Goal: Transaction & Acquisition: Obtain resource

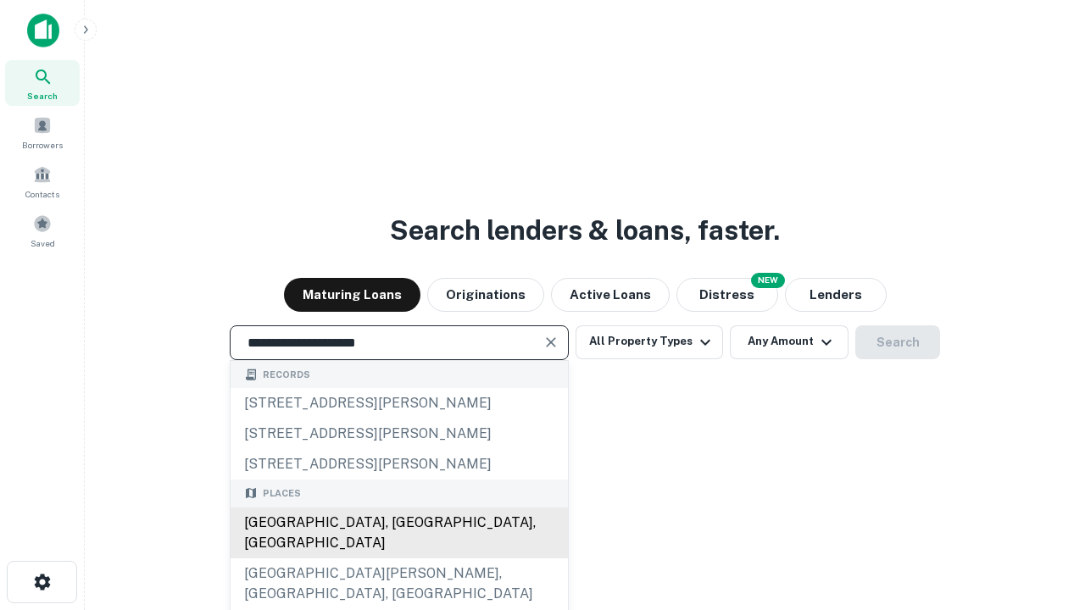
click at [398, 559] on div "[GEOGRAPHIC_DATA], [GEOGRAPHIC_DATA], [GEOGRAPHIC_DATA]" at bounding box center [399, 533] width 337 height 51
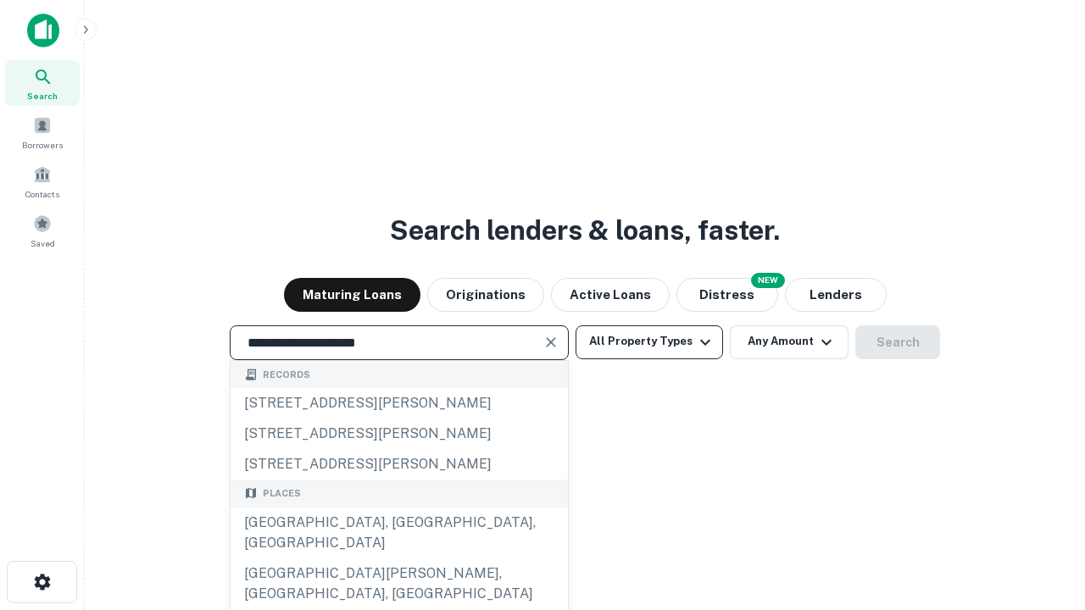
type input "**********"
click at [649, 342] on button "All Property Types" at bounding box center [648, 342] width 147 height 34
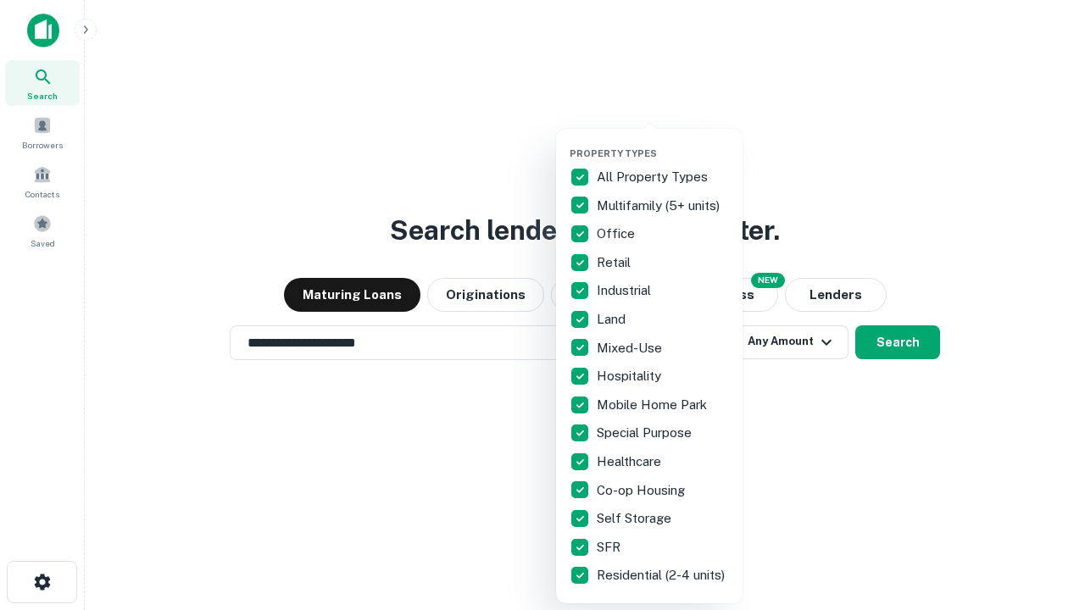
click at [663, 142] on button "button" at bounding box center [663, 142] width 186 height 1
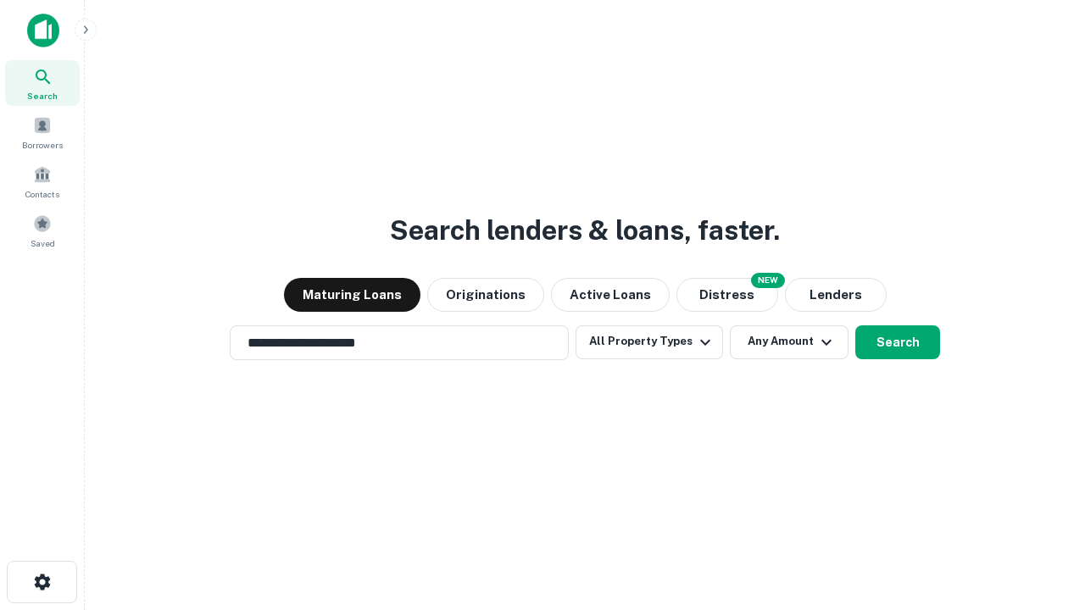
scroll to position [26, 0]
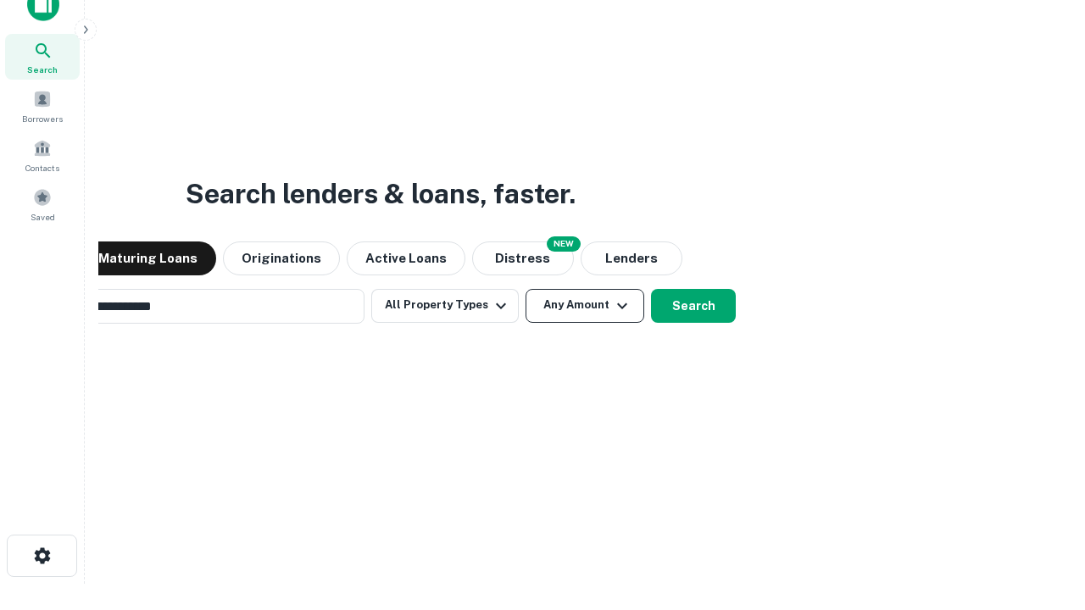
click at [525, 289] on button "Any Amount" at bounding box center [584, 306] width 119 height 34
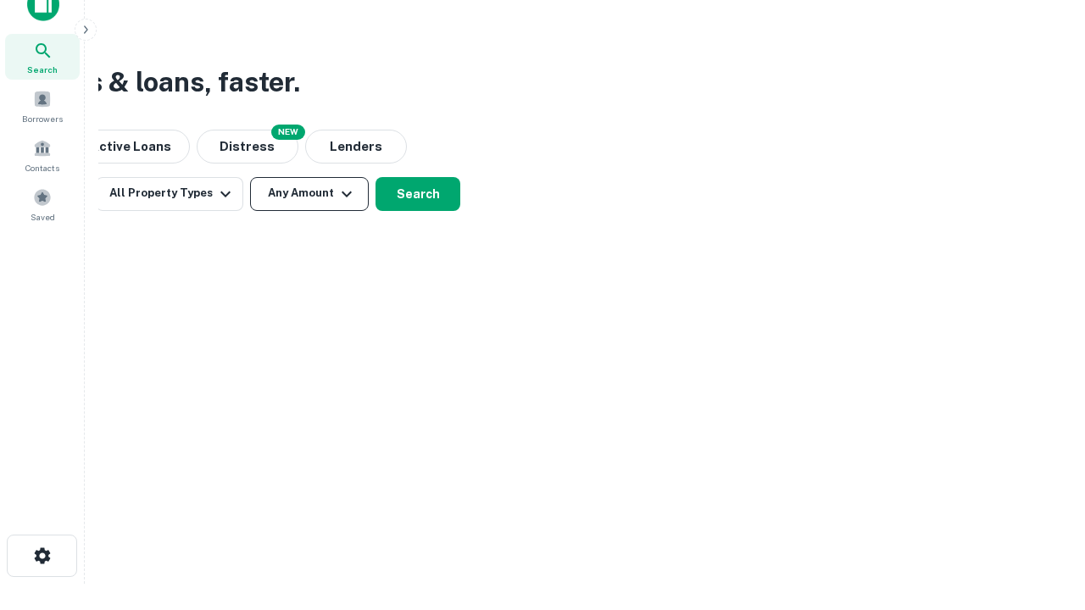
scroll to position [27, 0]
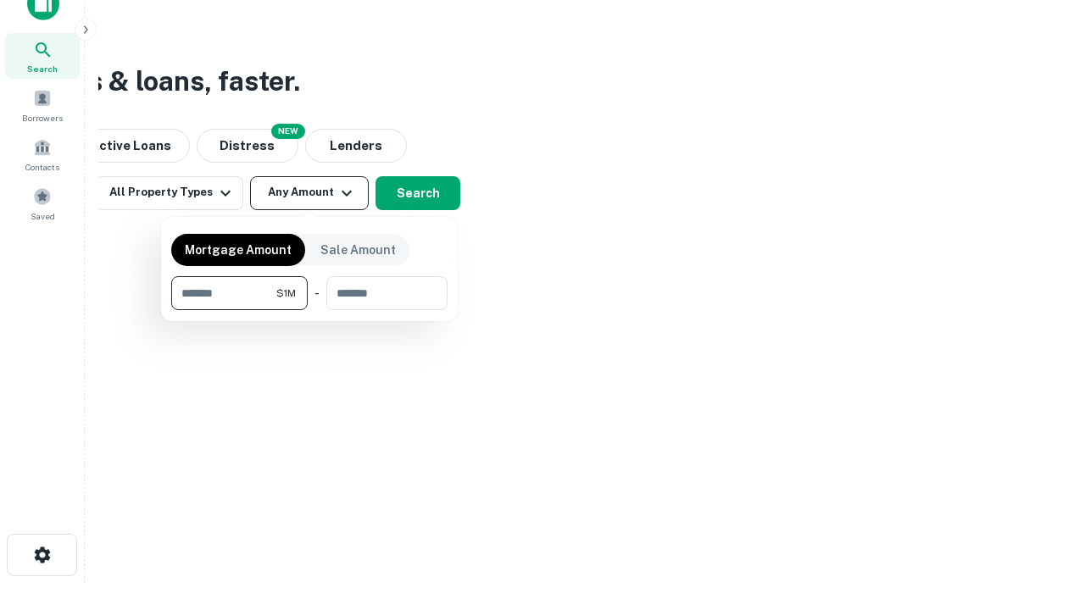
type input "*******"
click at [309, 310] on button "button" at bounding box center [309, 310] width 276 height 1
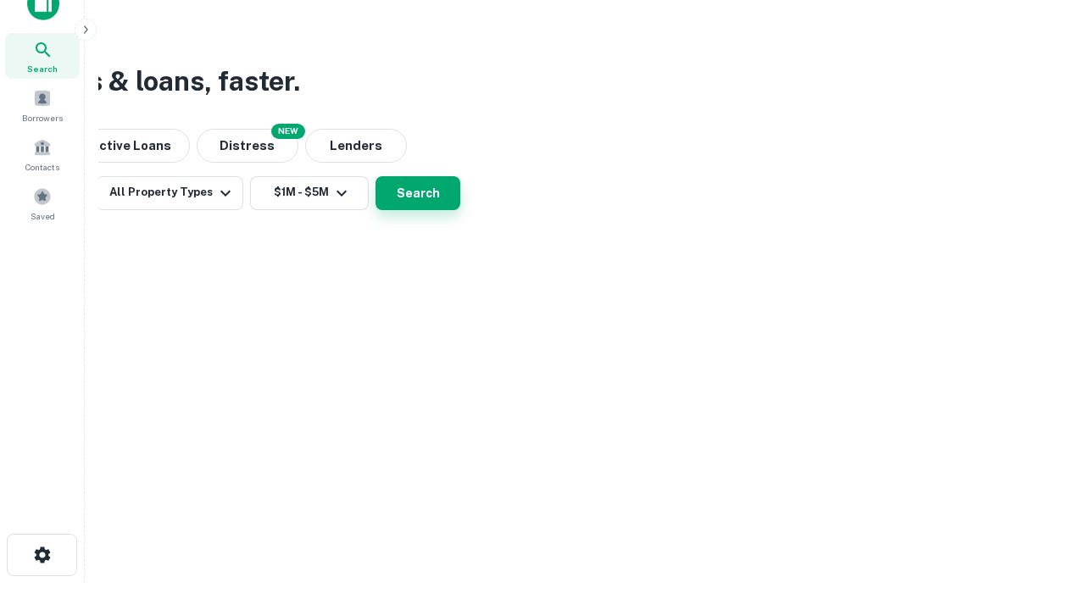
click at [460, 210] on button "Search" at bounding box center [417, 193] width 85 height 34
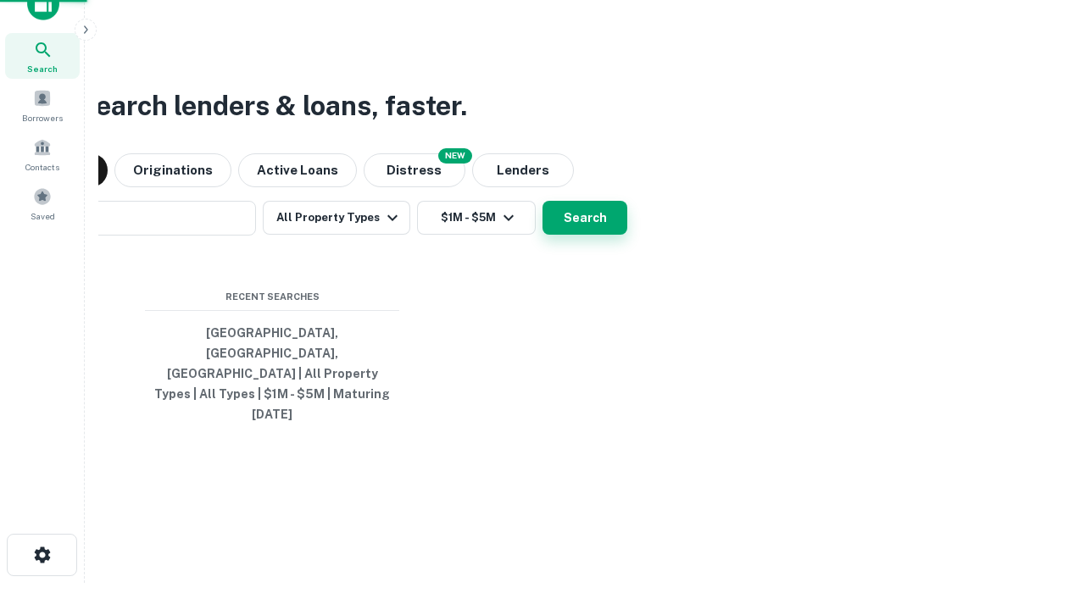
scroll to position [26, 0]
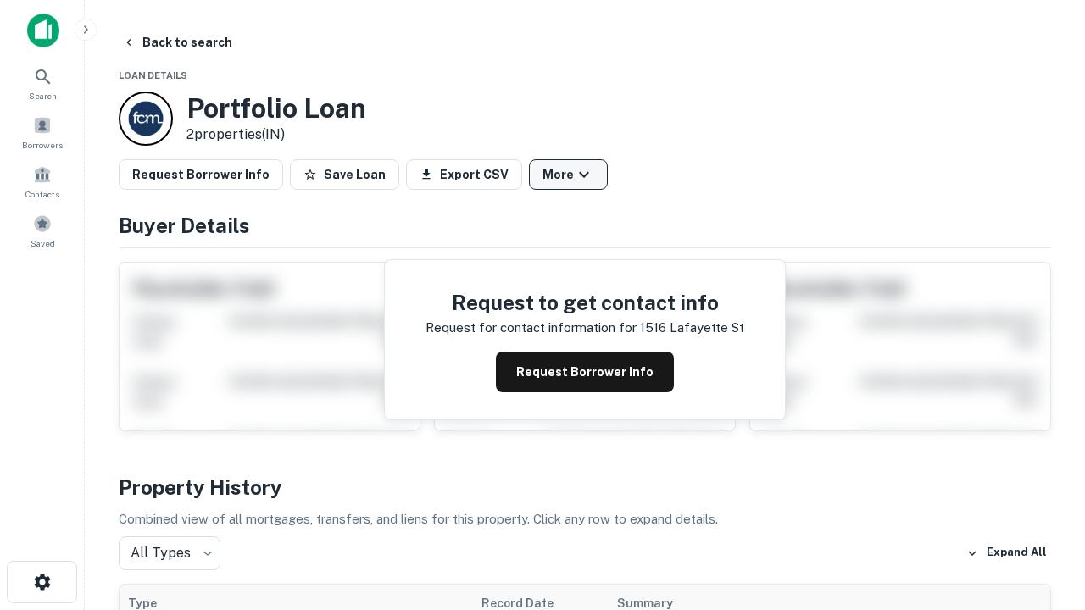
click at [568, 175] on button "More" at bounding box center [568, 174] width 79 height 31
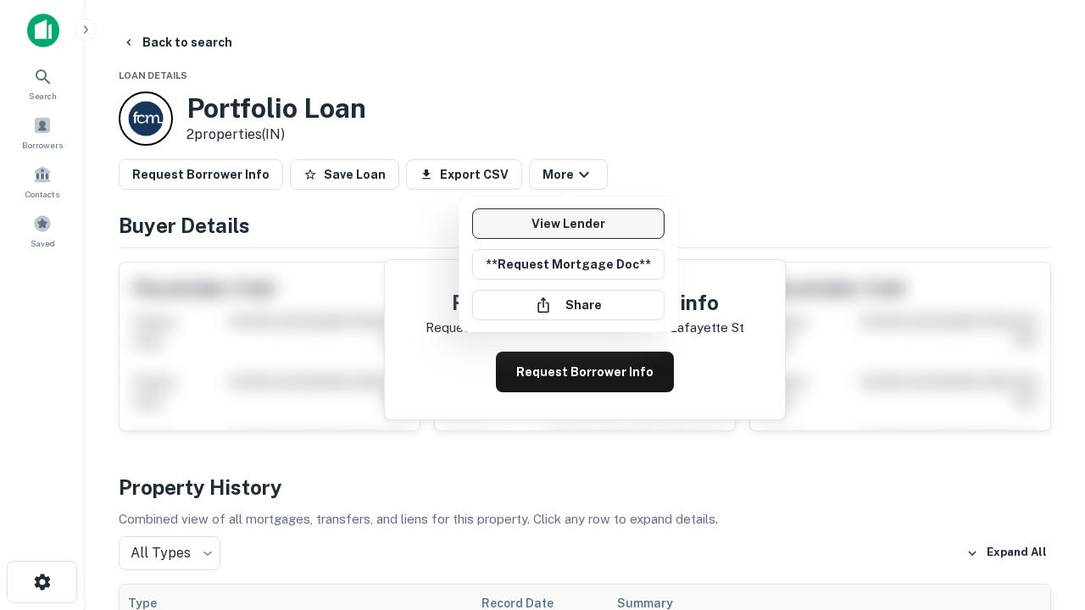
click at [568, 224] on link "View Lender" at bounding box center [568, 223] width 192 height 31
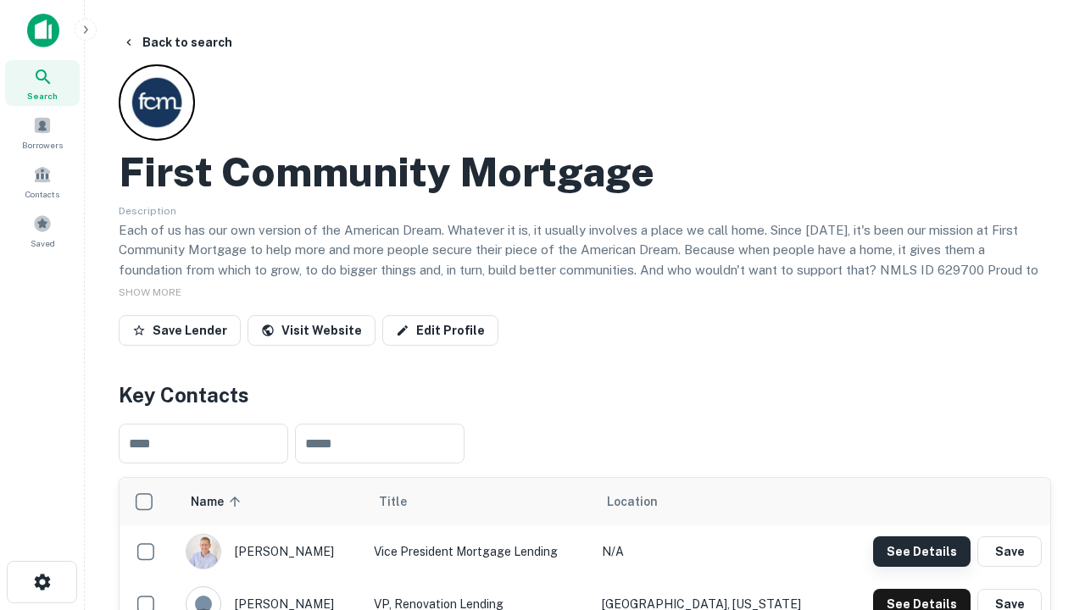
click at [921, 551] on button "See Details" at bounding box center [921, 551] width 97 height 31
click at [42, 582] on icon "button" at bounding box center [42, 582] width 20 height 20
